Goal: Task Accomplishment & Management: Manage account settings

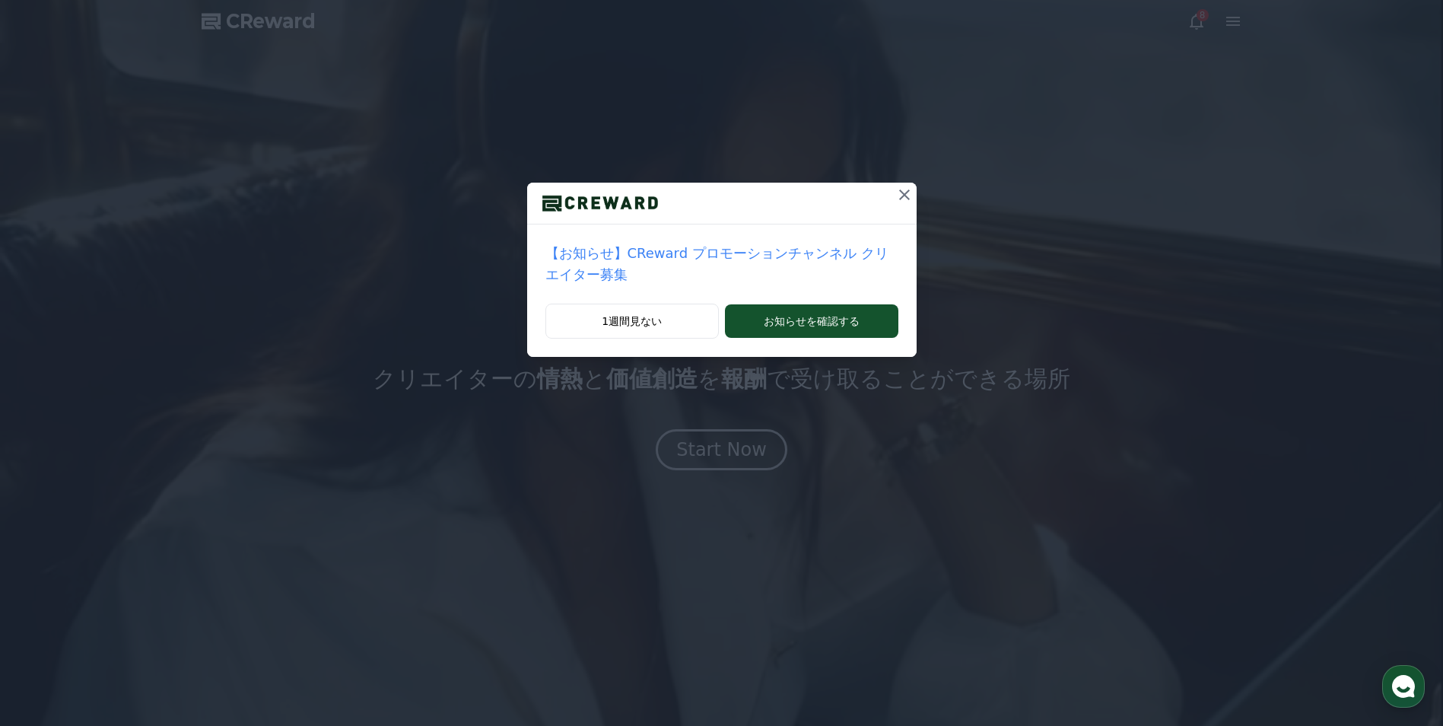
click at [899, 195] on icon at bounding box center [904, 194] width 11 height 11
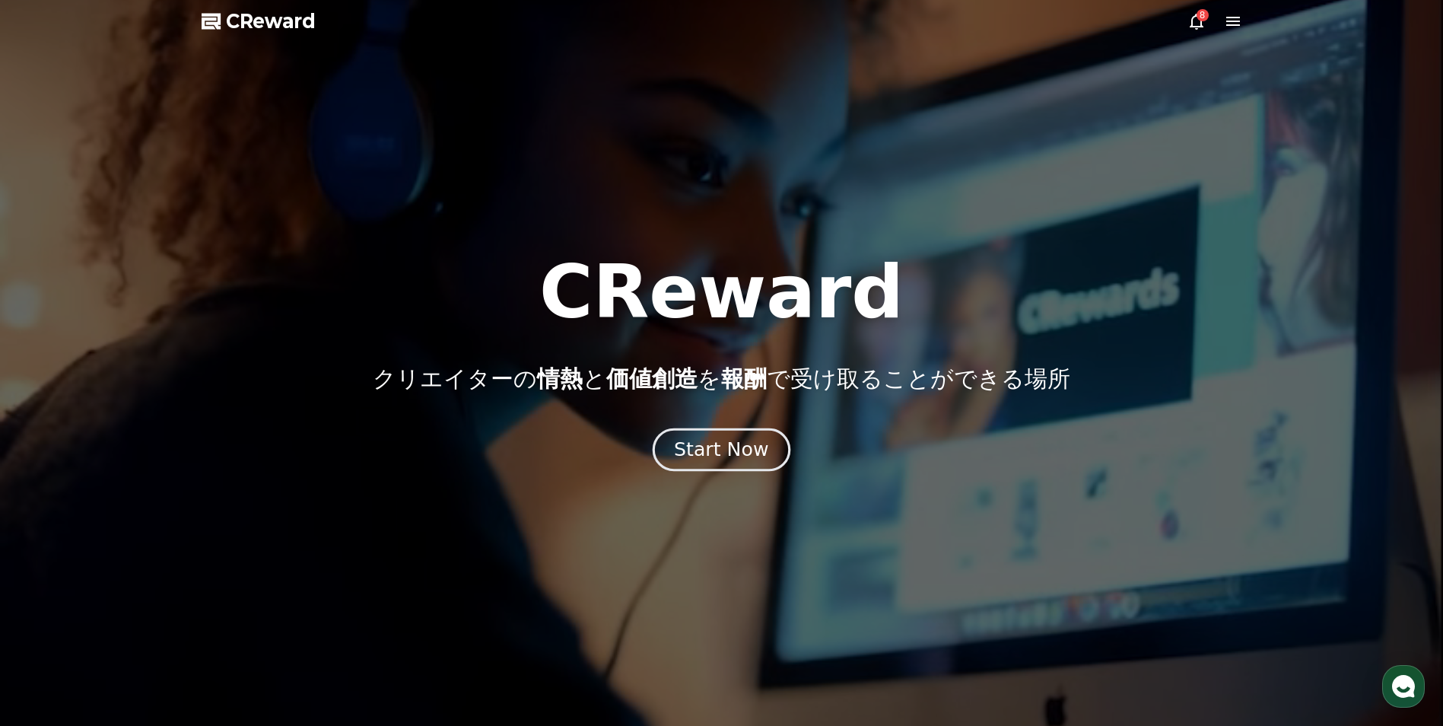
click at [745, 445] on div "Start Now" at bounding box center [721, 450] width 94 height 26
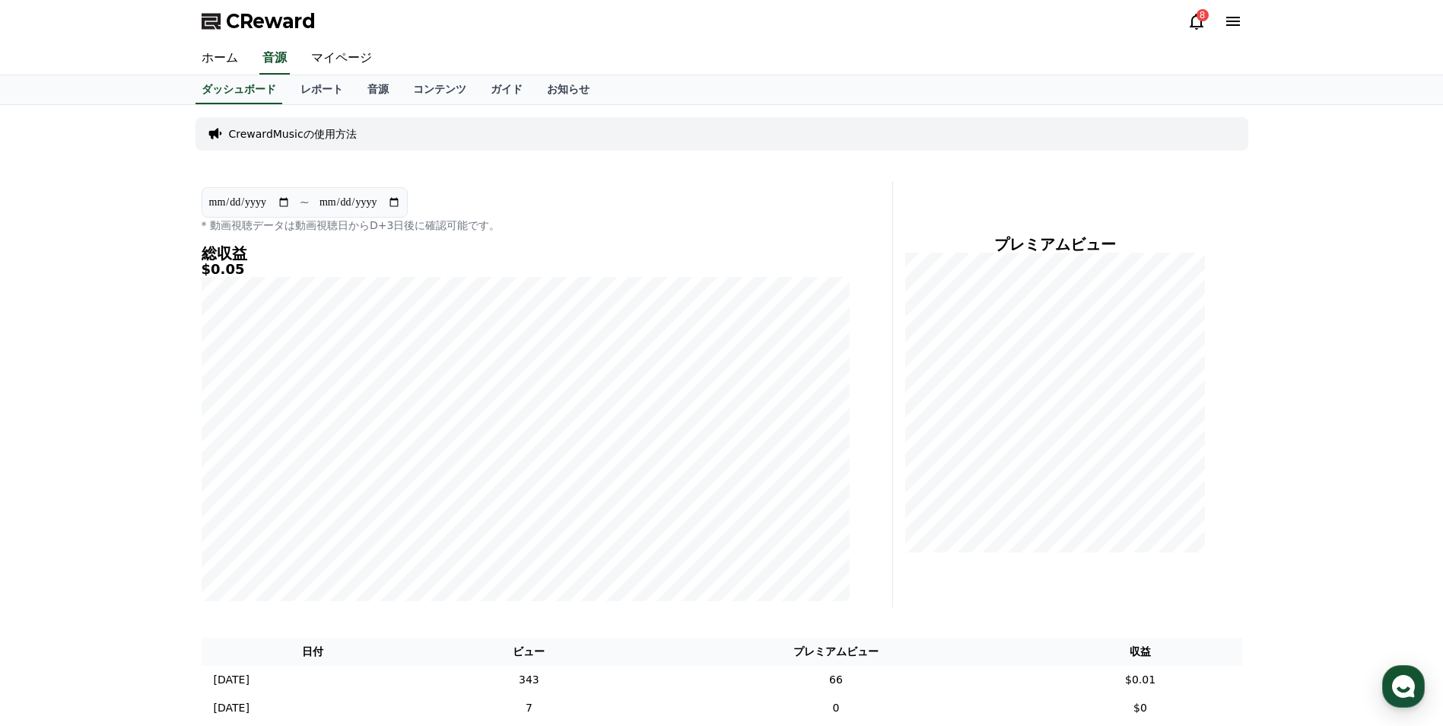
click at [1193, 24] on icon at bounding box center [1196, 21] width 18 height 18
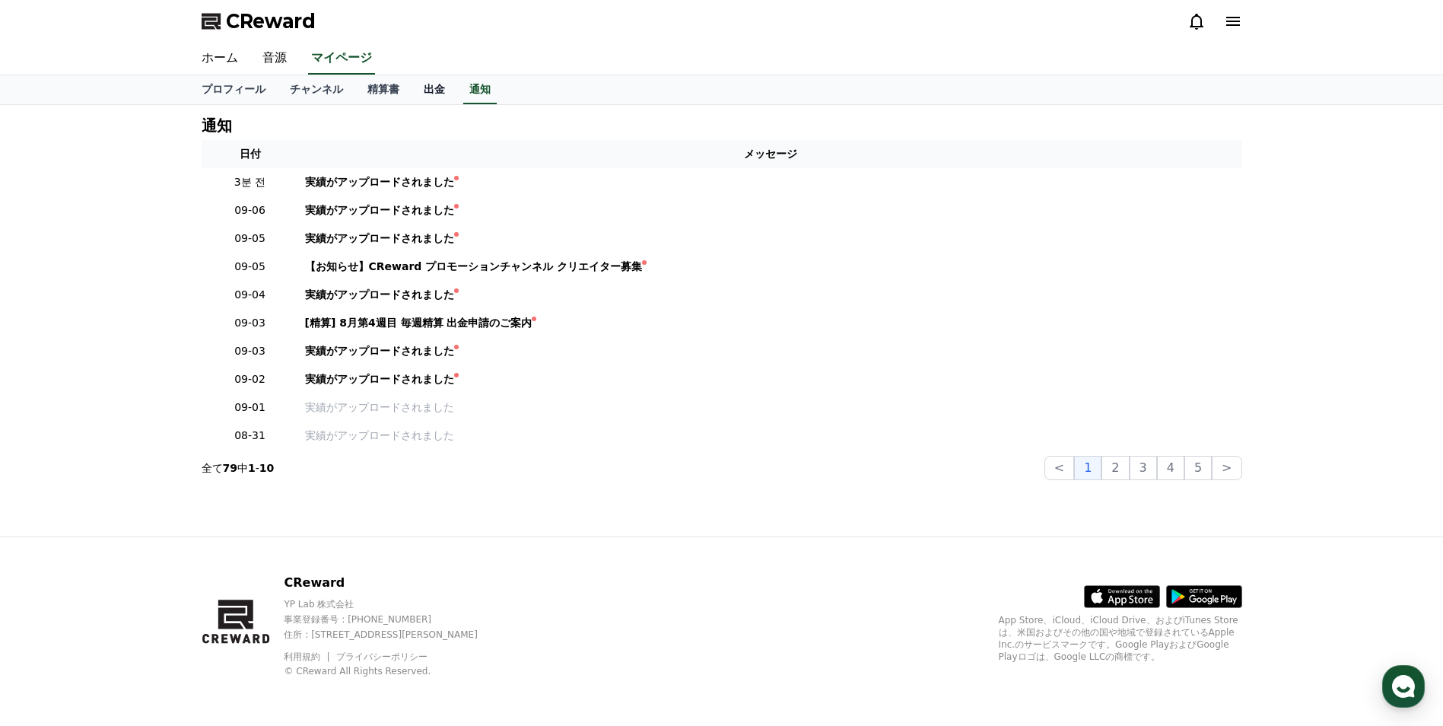
click at [411, 94] on link "出金" at bounding box center [434, 89] width 46 height 29
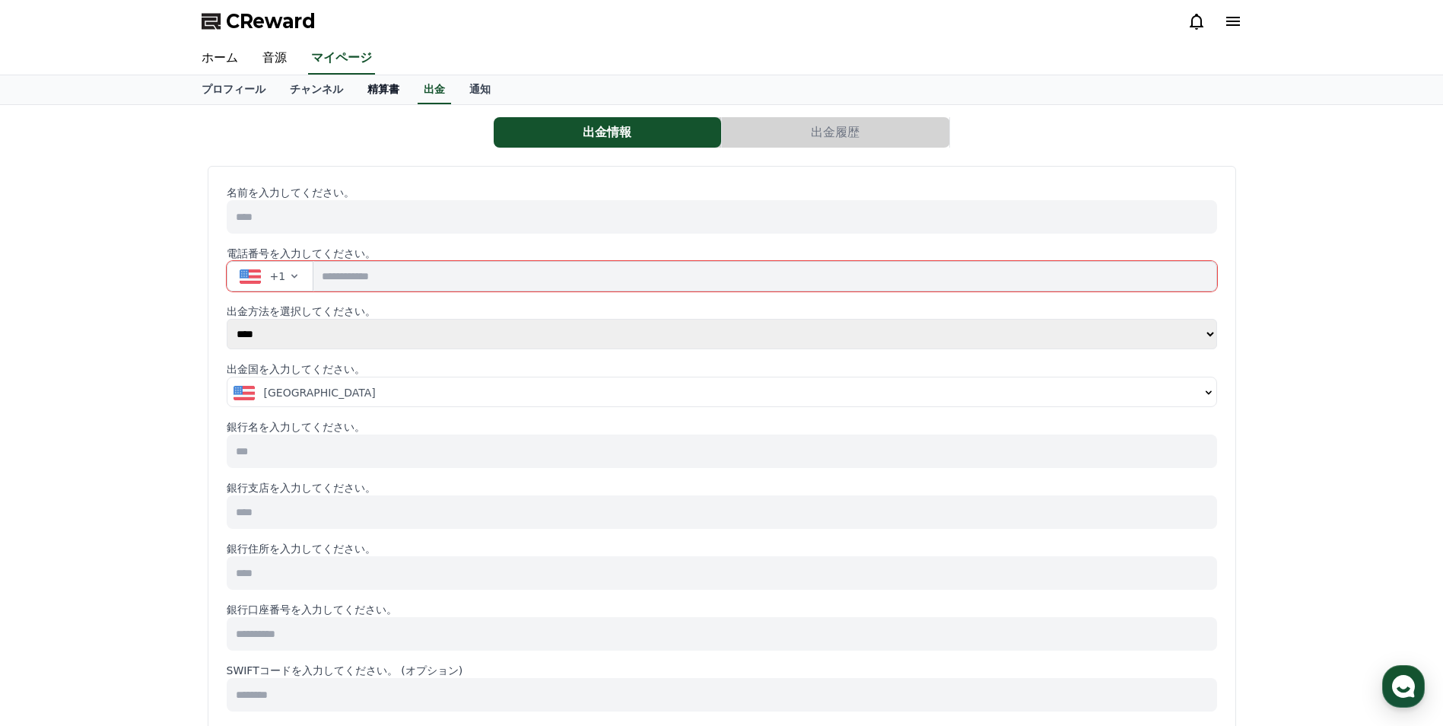
click at [355, 94] on link "精算書" at bounding box center [383, 89] width 56 height 29
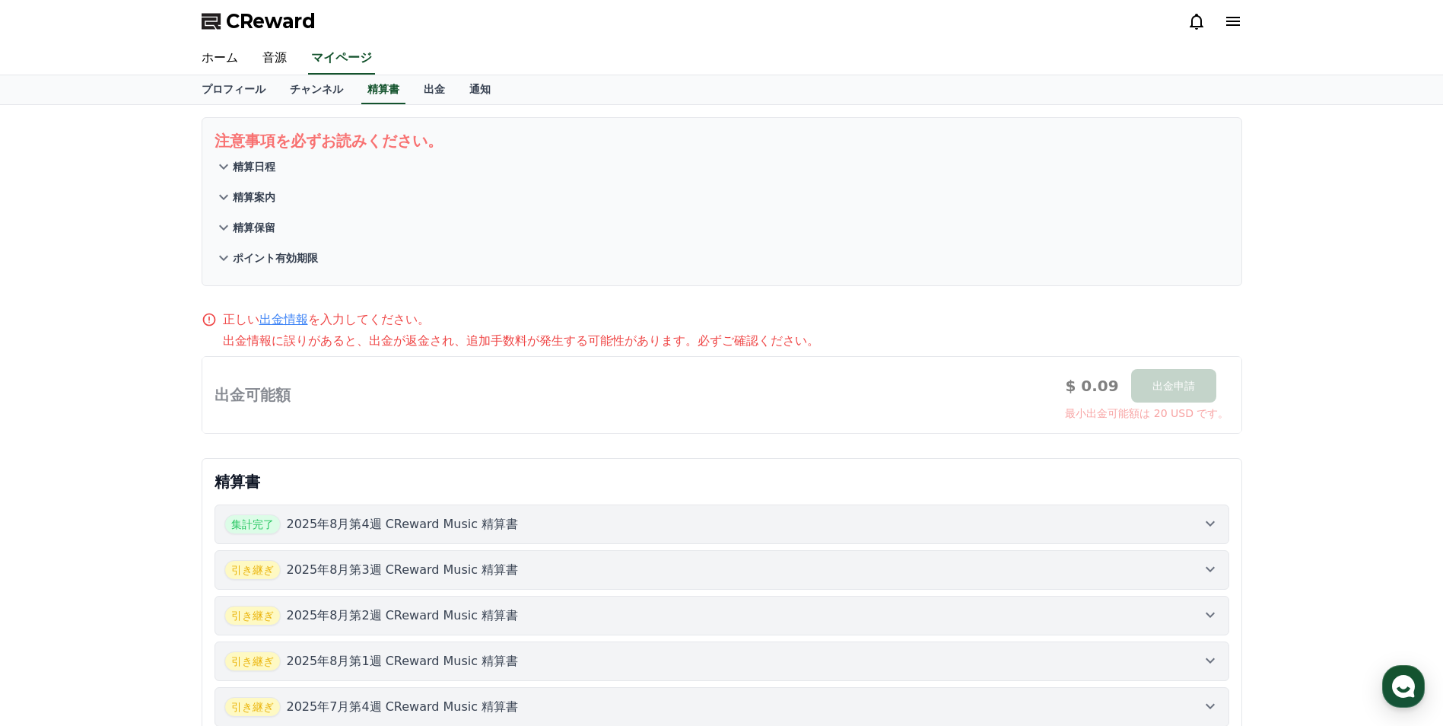
click at [273, 262] on p "ポイント有効期限" at bounding box center [275, 257] width 85 height 15
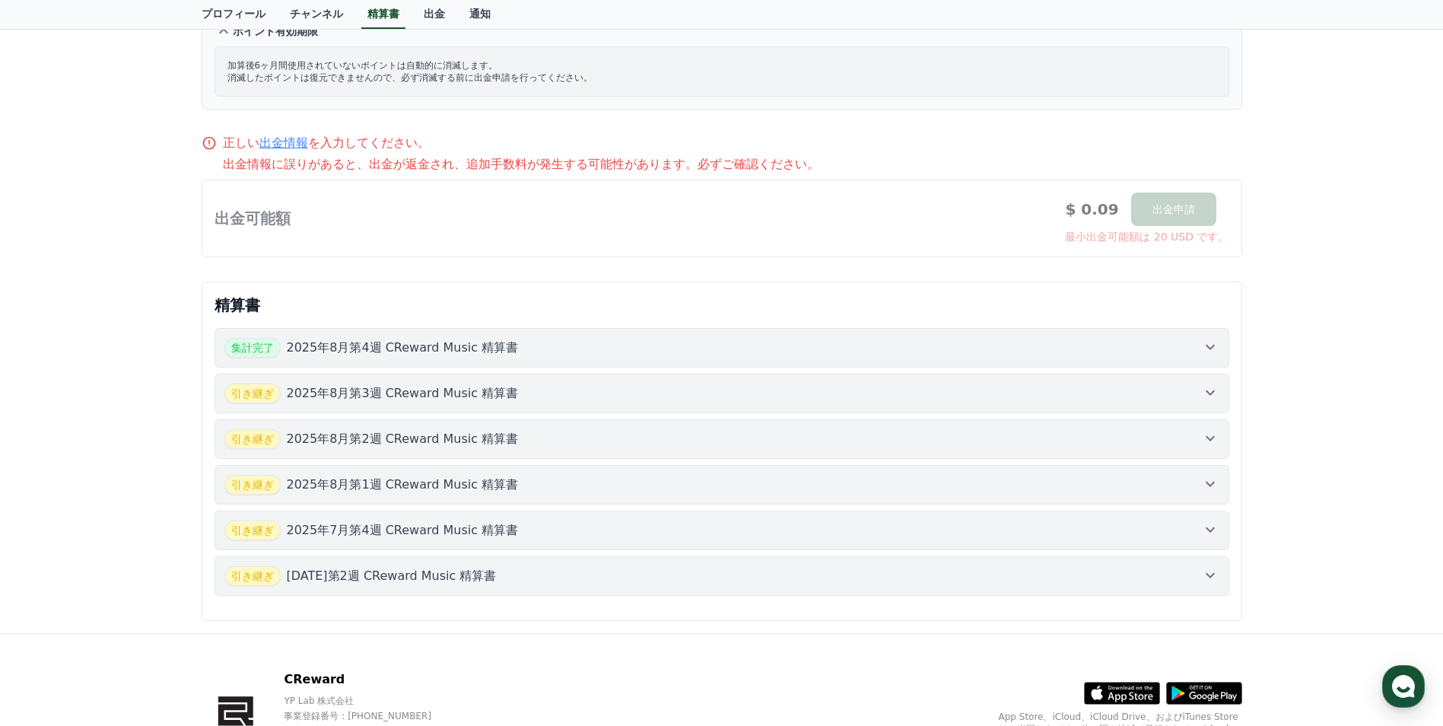
scroll to position [228, 0]
click at [1202, 386] on icon at bounding box center [1210, 391] width 18 height 18
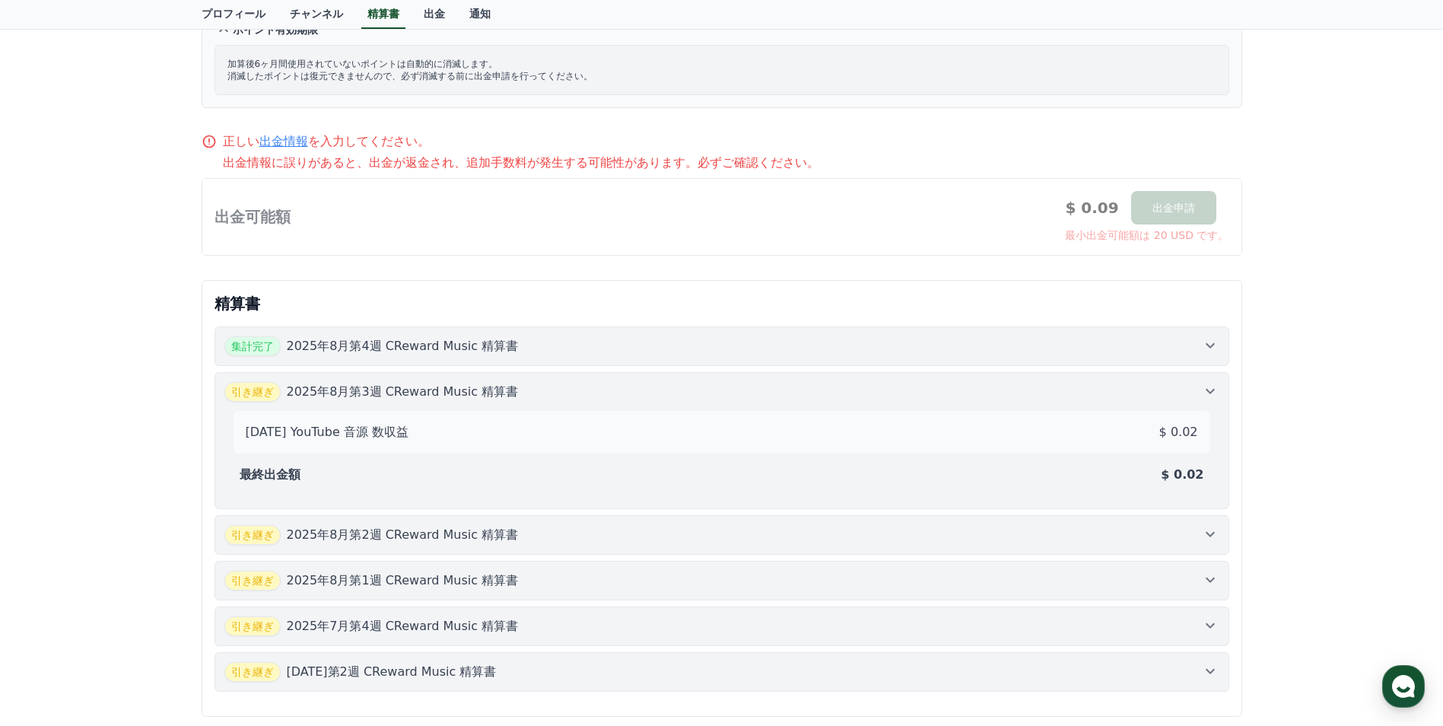
click at [1202, 386] on icon at bounding box center [1210, 391] width 18 height 18
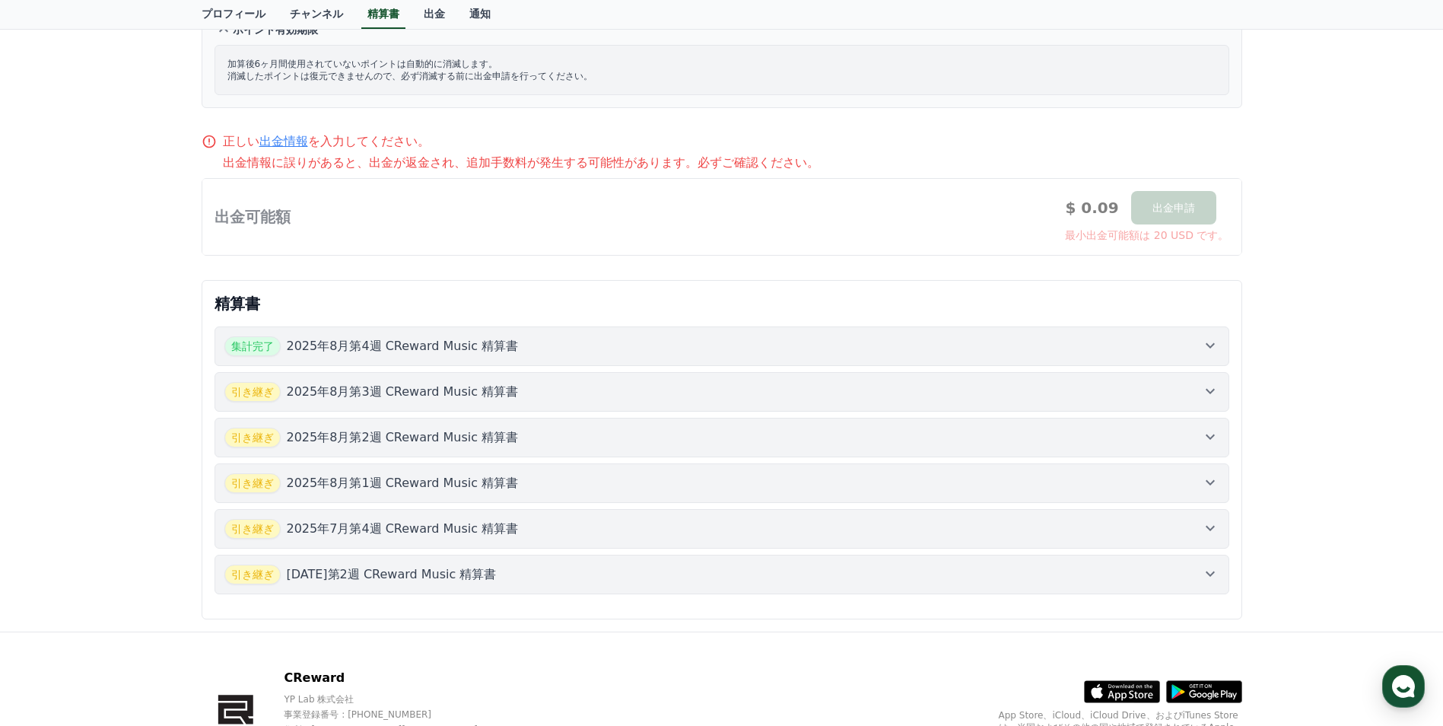
click at [1205, 433] on icon at bounding box center [1210, 436] width 18 height 18
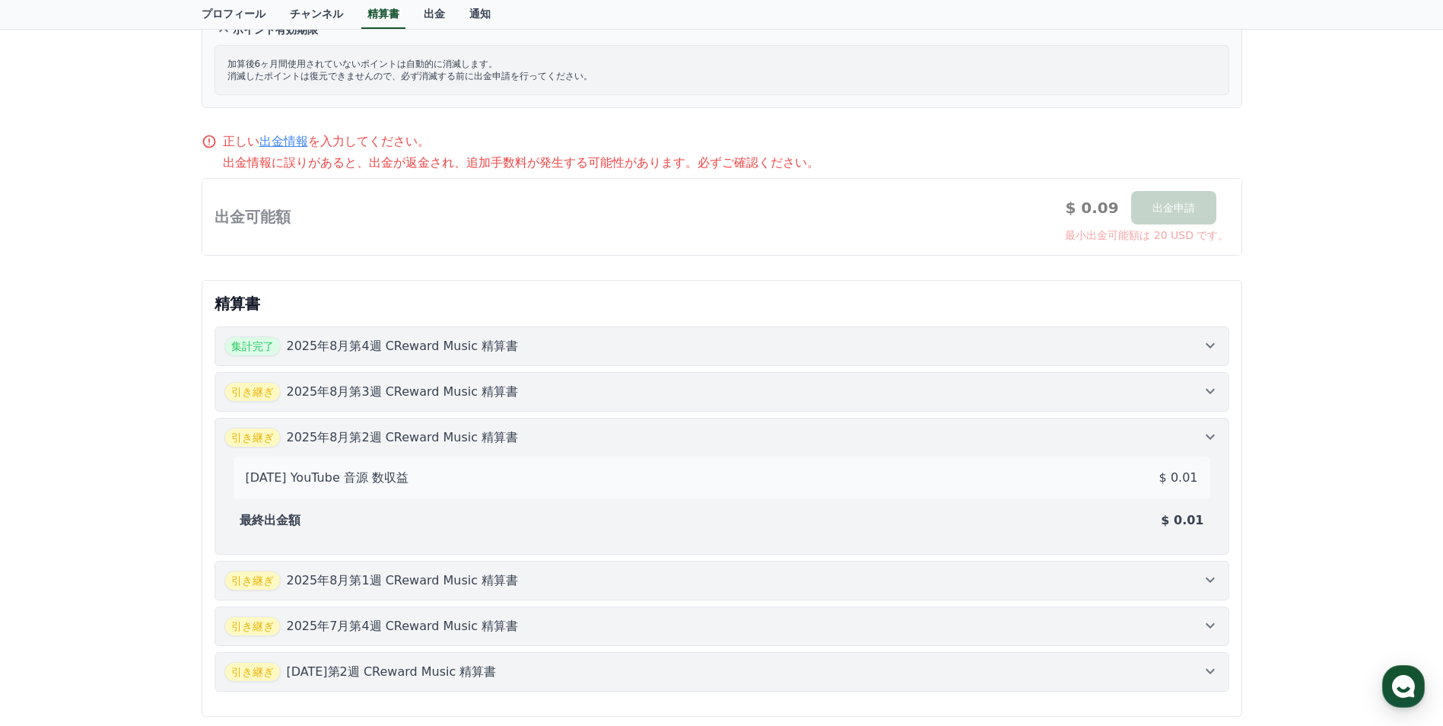
click at [1205, 433] on icon at bounding box center [1210, 436] width 18 height 18
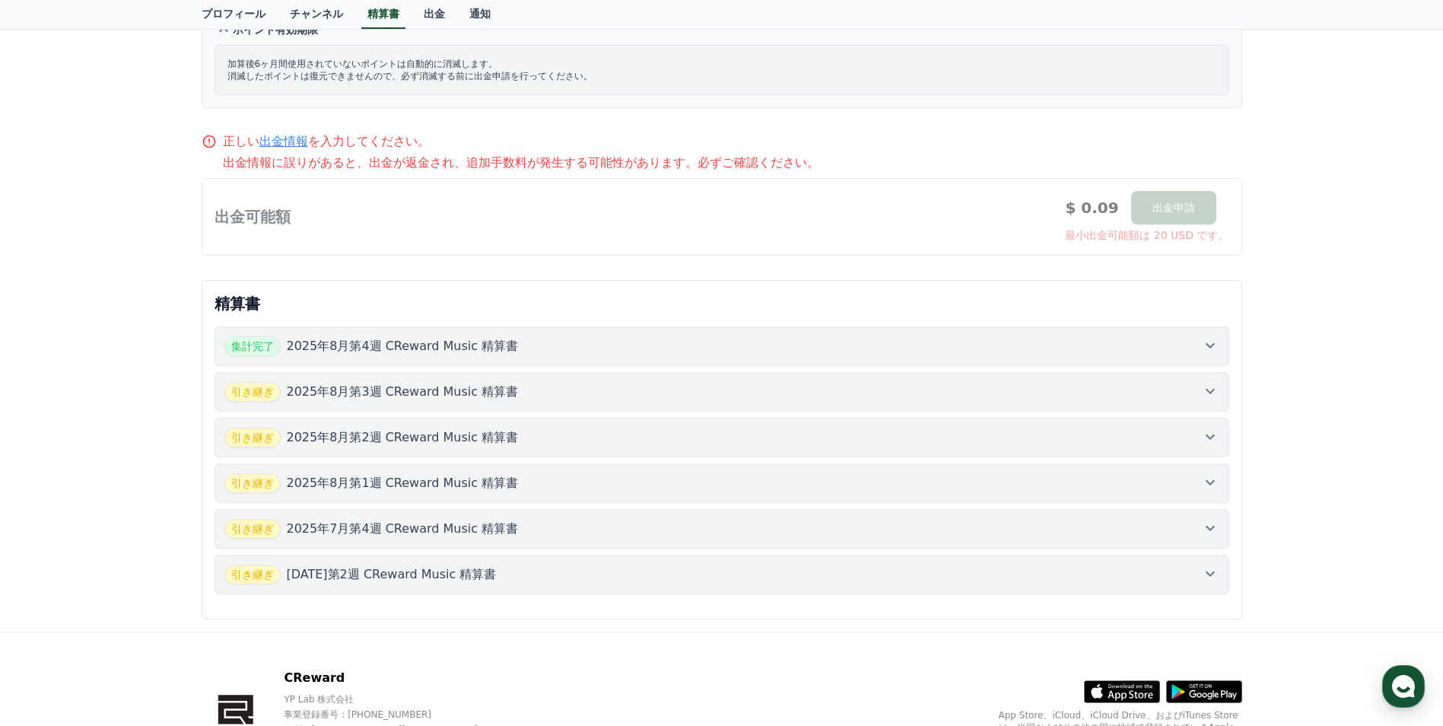
click at [1209, 535] on icon at bounding box center [1210, 528] width 18 height 18
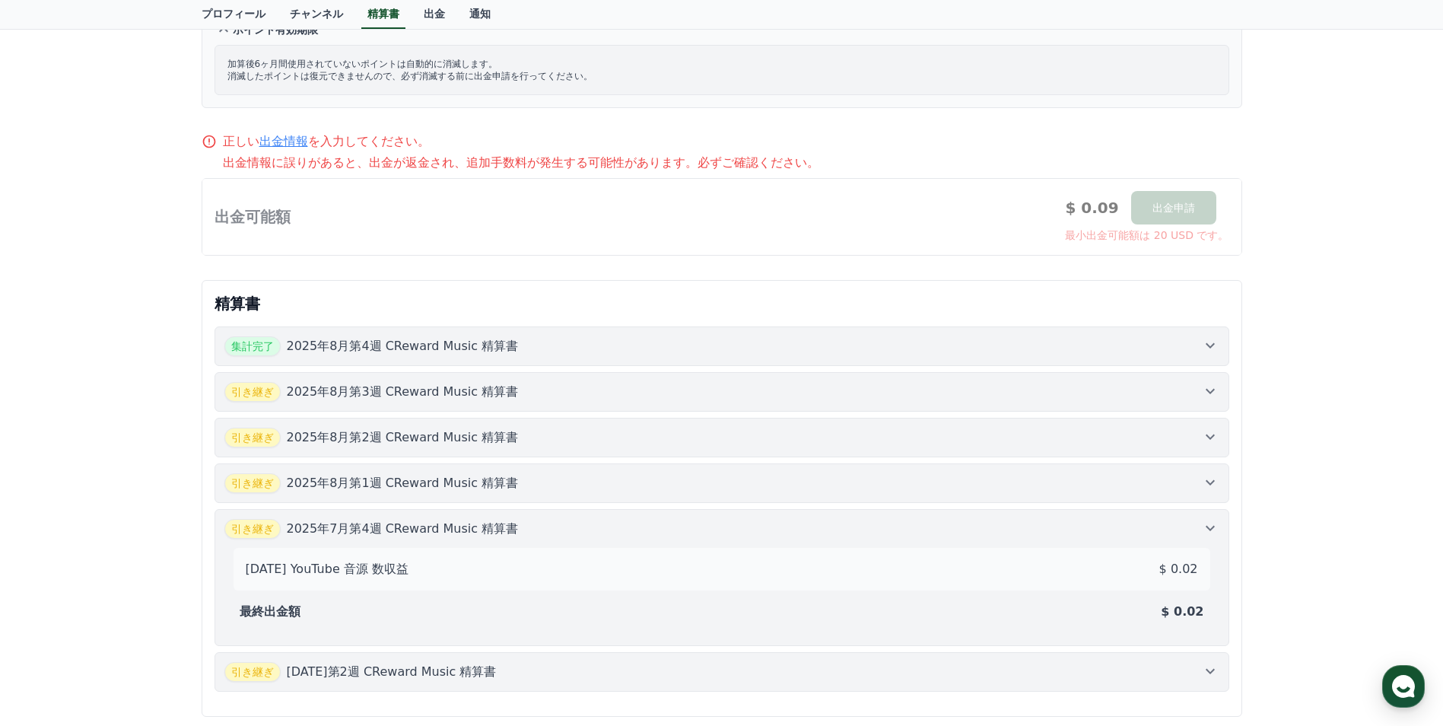
click at [1209, 535] on icon at bounding box center [1210, 528] width 18 height 18
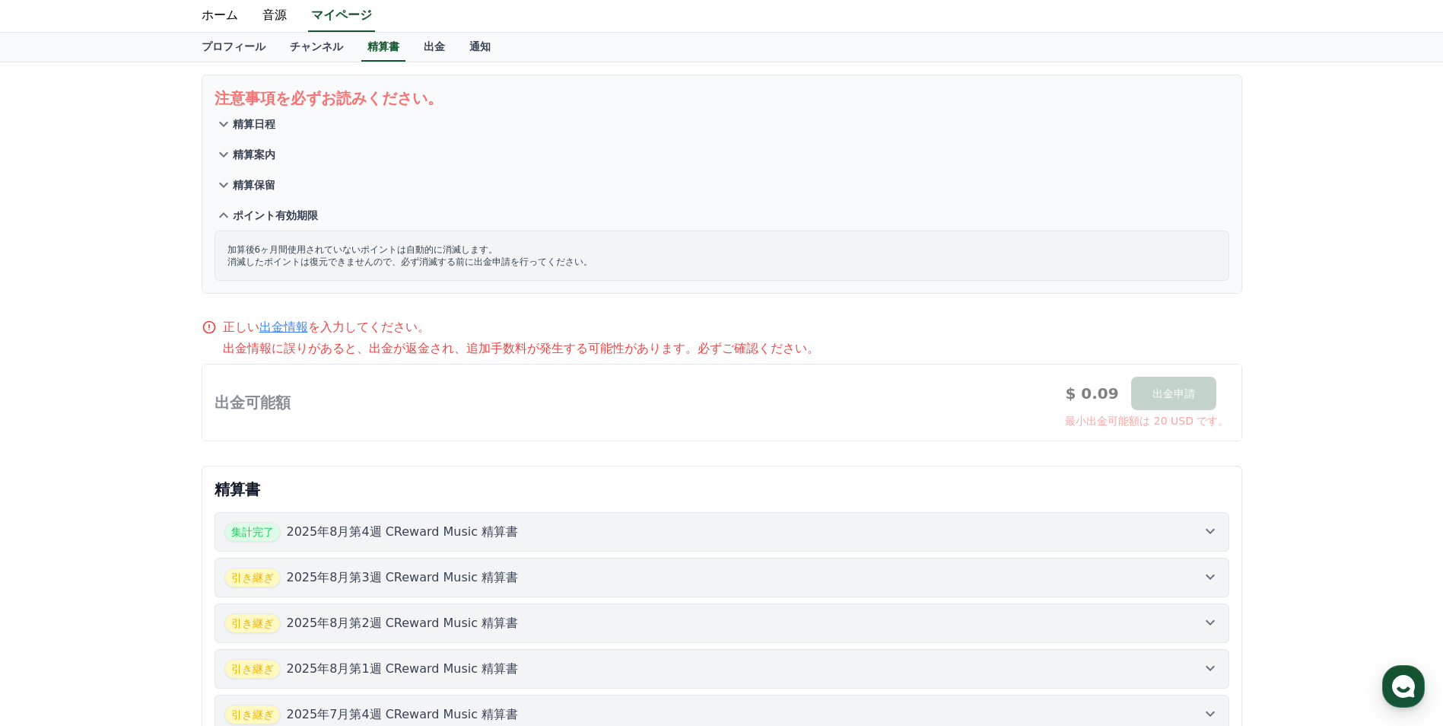
scroll to position [0, 0]
